Goal: Find specific page/section: Find specific page/section

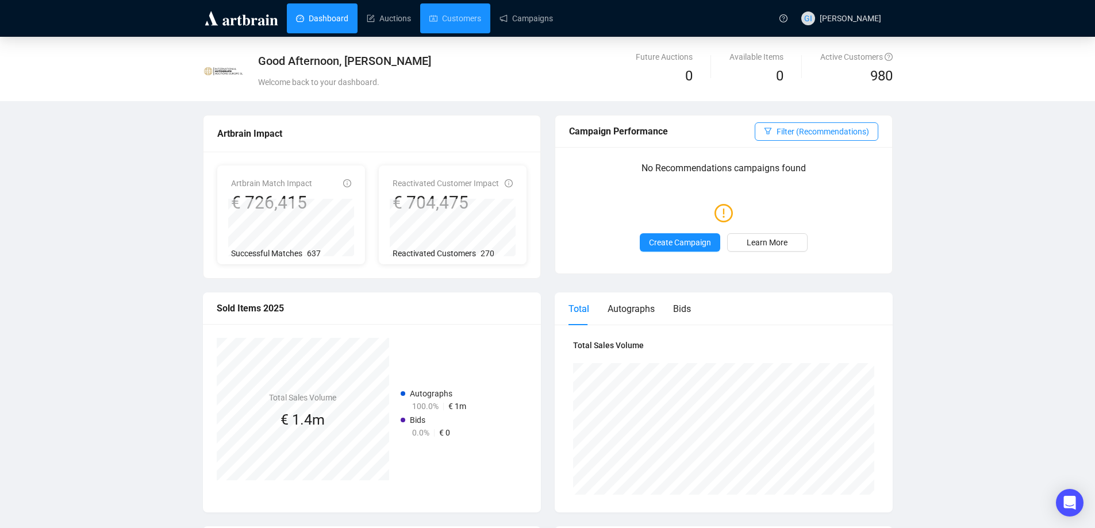
click at [443, 21] on link "Customers" at bounding box center [455, 18] width 52 height 30
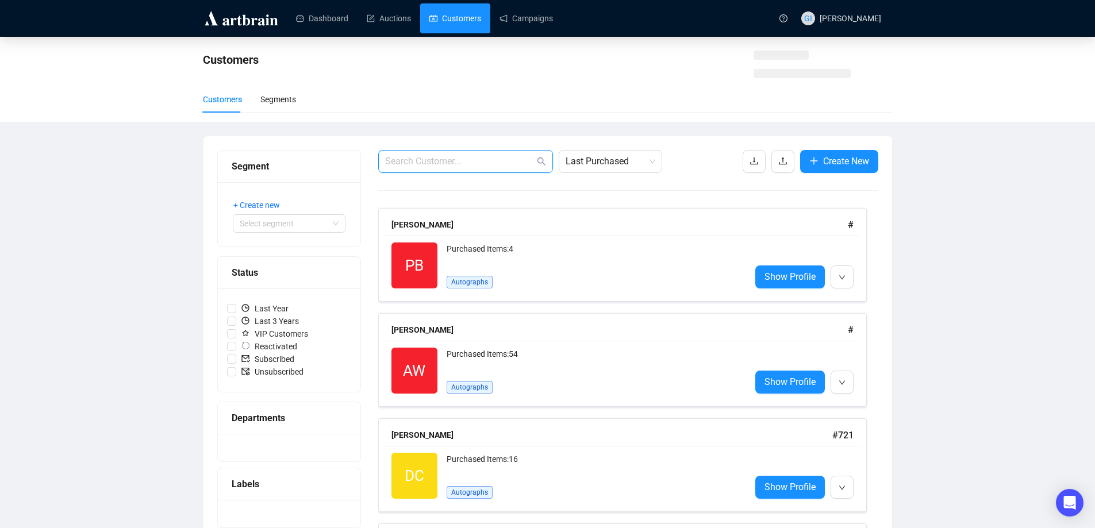
click at [468, 159] on input "text" at bounding box center [459, 162] width 149 height 14
paste input "[EMAIL_ADDRESS][PERSON_NAME][DOMAIN_NAME]"
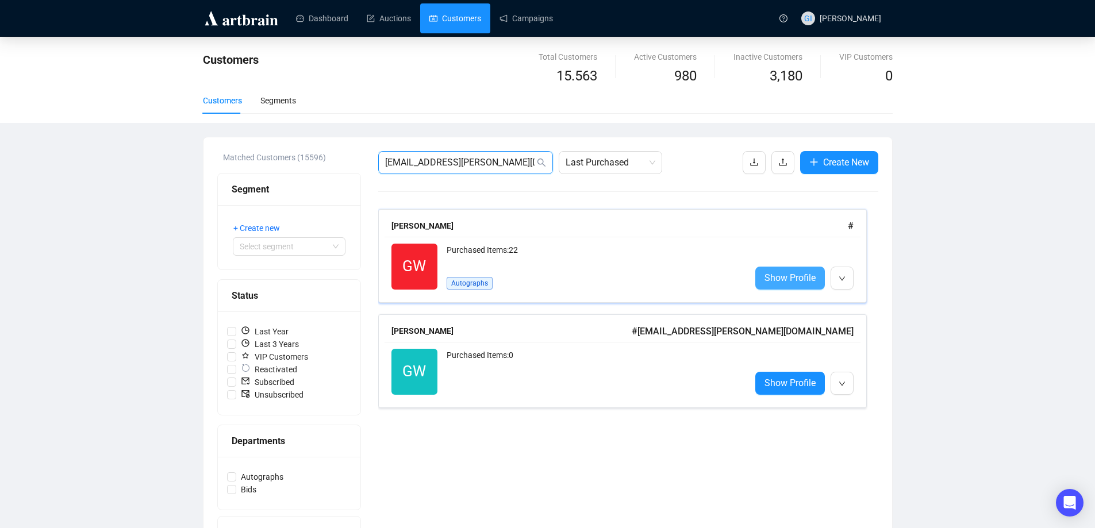
type input "[EMAIL_ADDRESS][PERSON_NAME][DOMAIN_NAME]"
click at [790, 278] on span "Show Profile" at bounding box center [789, 278] width 51 height 14
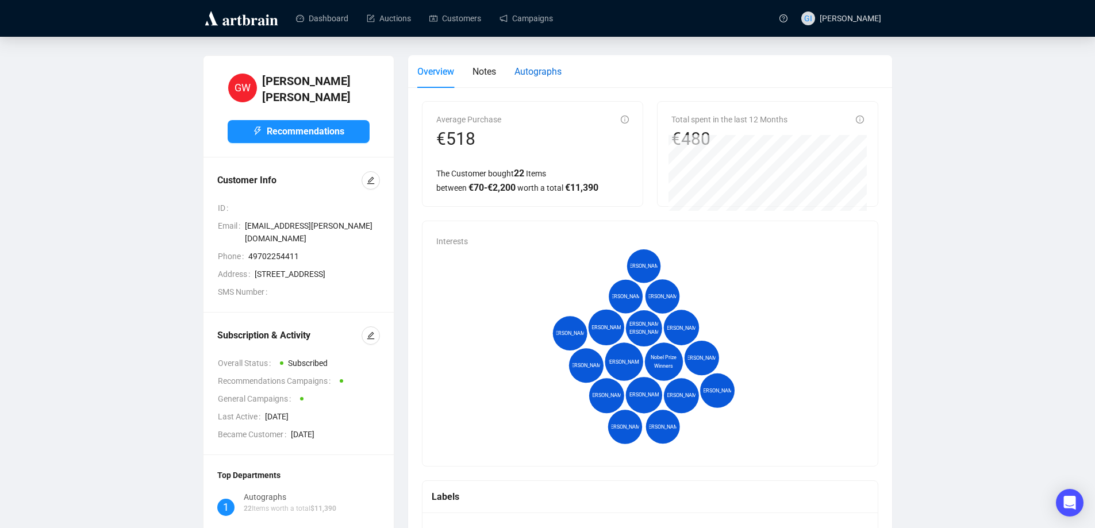
click at [523, 68] on span "Autographs" at bounding box center [537, 71] width 47 height 11
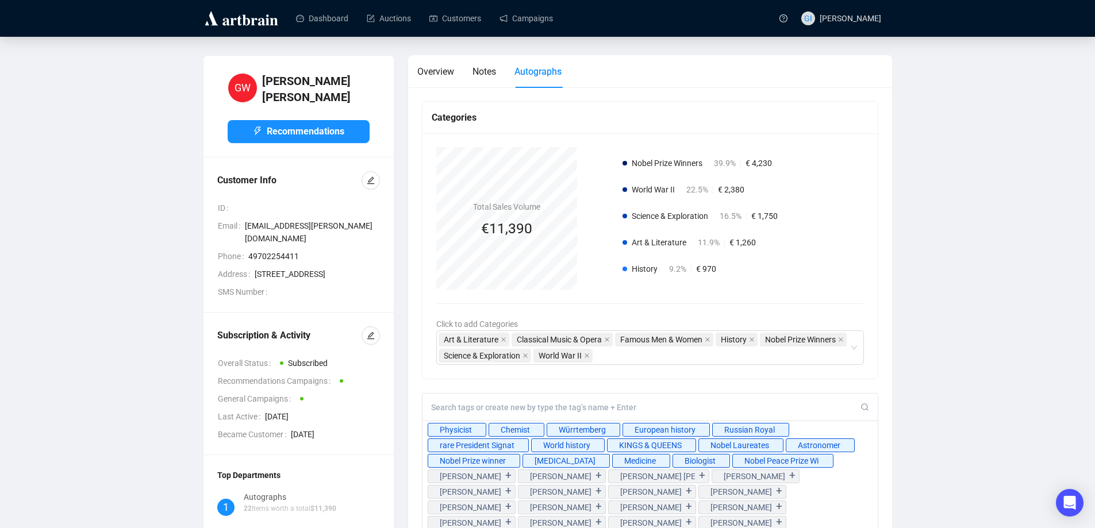
click at [500, 408] on input at bounding box center [646, 407] width 430 height 10
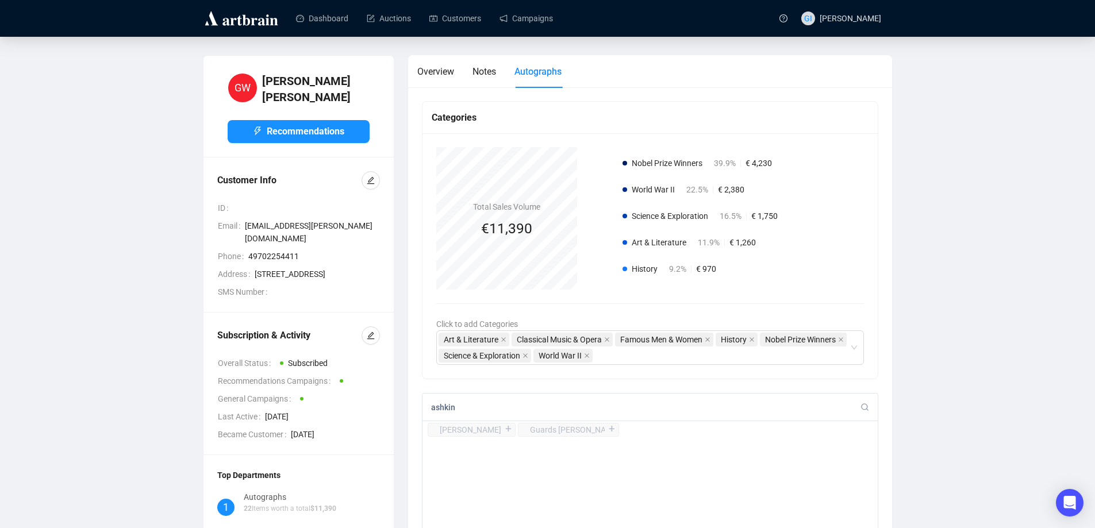
click at [490, 413] on input "ashkin" at bounding box center [646, 407] width 430 height 10
paste input "[PERSON_NAME]"
click at [490, 413] on input "[PERSON_NAME]" at bounding box center [646, 407] width 430 height 10
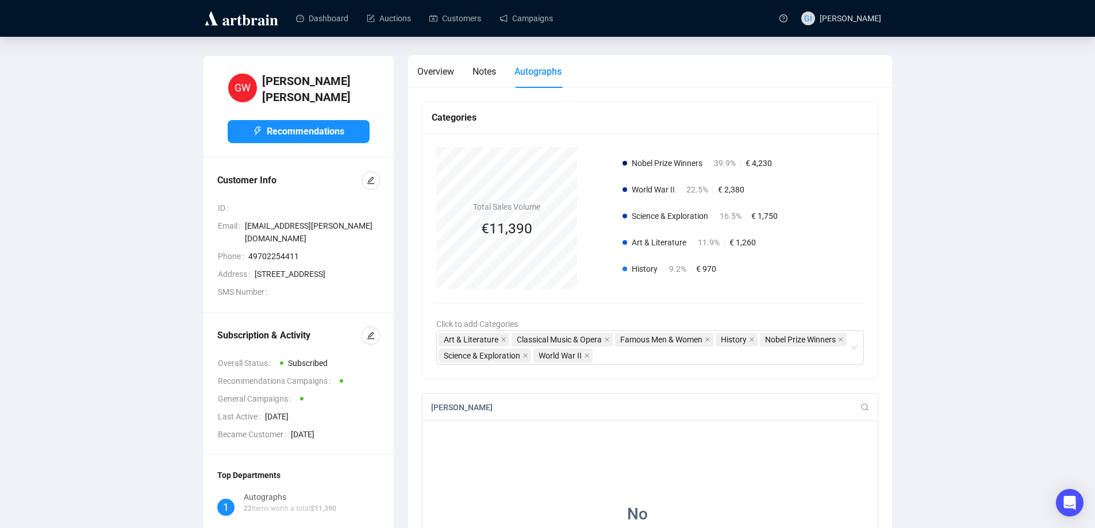
click at [493, 402] on div "[PERSON_NAME]" at bounding box center [650, 408] width 456 height 28
click at [491, 409] on input "[PERSON_NAME]" at bounding box center [646, 407] width 430 height 10
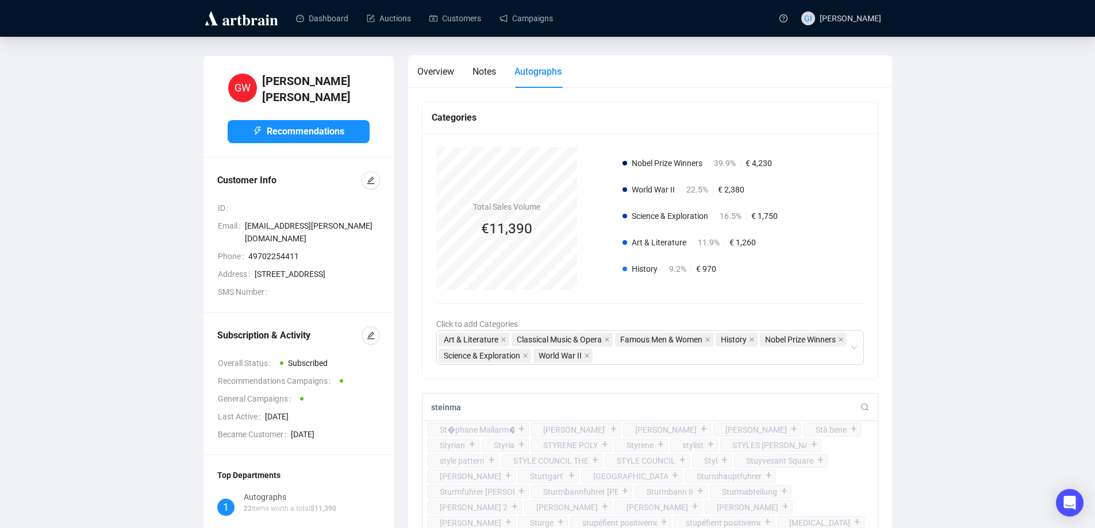
type input "[PERSON_NAME]"
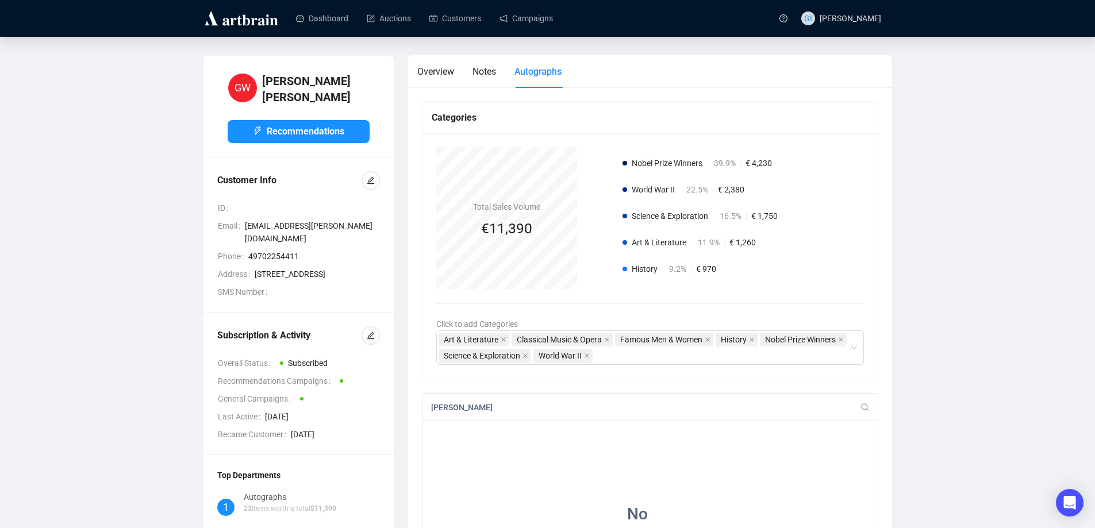
click at [491, 409] on input "[PERSON_NAME]" at bounding box center [646, 407] width 430 height 10
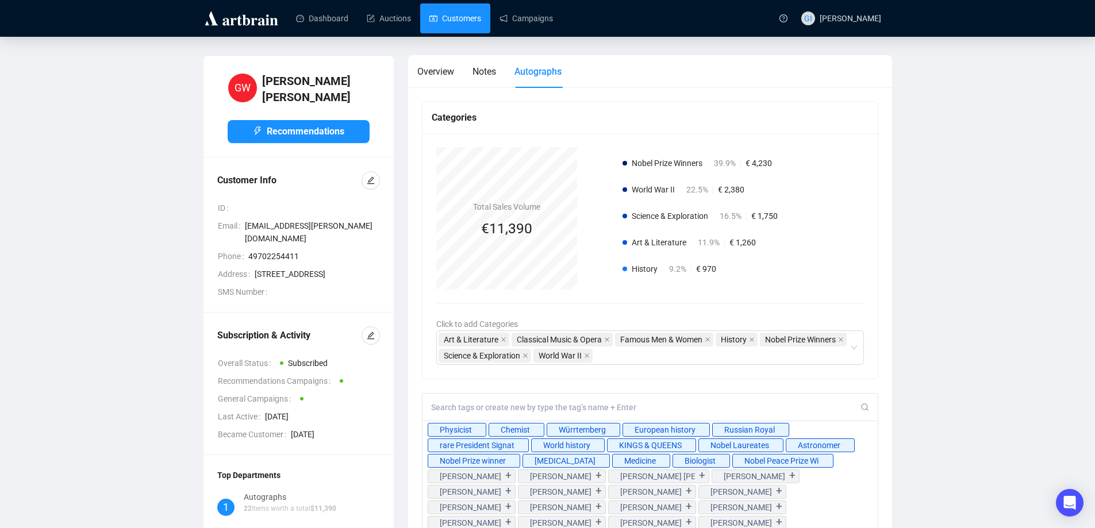
click at [450, 25] on link "Customers" at bounding box center [455, 18] width 52 height 30
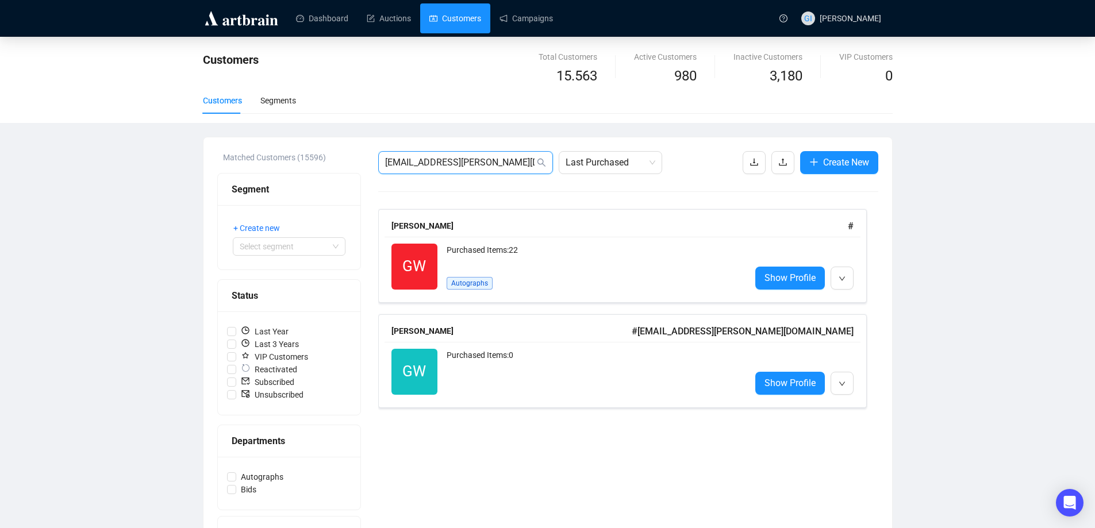
click at [491, 165] on input "[EMAIL_ADDRESS][PERSON_NAME][DOMAIN_NAME]" at bounding box center [459, 163] width 149 height 14
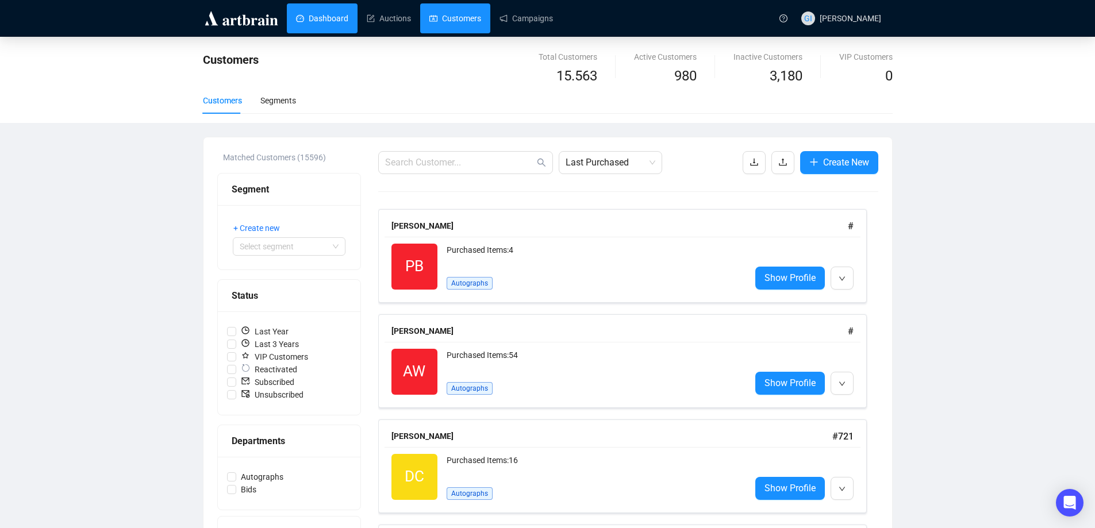
click at [313, 24] on link "Dashboard" at bounding box center [322, 18] width 52 height 30
